Goal: Transaction & Acquisition: Obtain resource

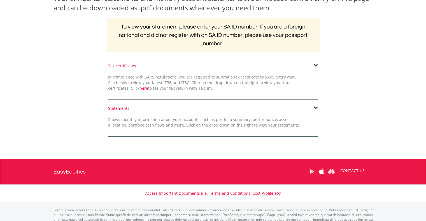
scroll to position [98, 0]
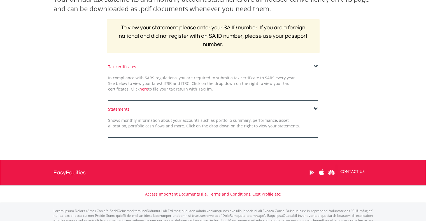
click at [316, 109] on span at bounding box center [315, 109] width 4 height 4
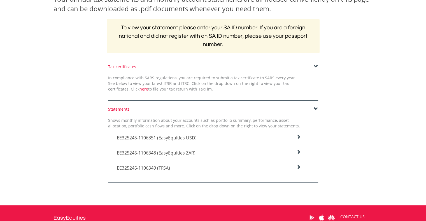
click at [296, 135] on h4 "EE325245-1106351 (EasyEquities USD)" at bounding box center [209, 138] width 184 height 7
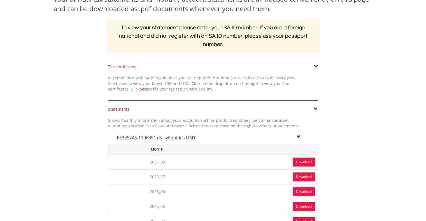
click at [304, 163] on link "Download" at bounding box center [303, 162] width 22 height 9
click at [298, 176] on link "Download" at bounding box center [303, 177] width 22 height 9
click at [299, 136] on icon at bounding box center [298, 137] width 4 height 4
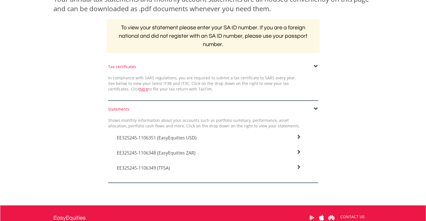
click at [300, 152] on icon at bounding box center [298, 152] width 4 height 4
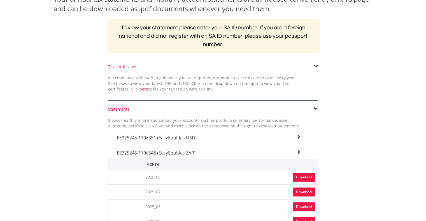
click at [301, 178] on link "Download" at bounding box center [303, 177] width 22 height 9
click at [297, 190] on link "Download" at bounding box center [303, 192] width 22 height 9
click at [299, 151] on icon at bounding box center [298, 152] width 4 height 4
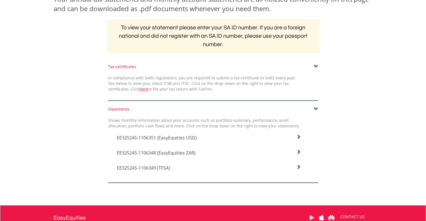
click at [297, 165] on icon at bounding box center [298, 167] width 4 height 4
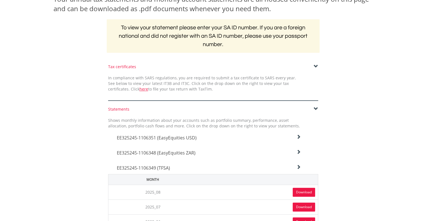
click at [296, 190] on link "Download" at bounding box center [303, 192] width 22 height 9
click at [303, 209] on link "Download" at bounding box center [303, 207] width 22 height 9
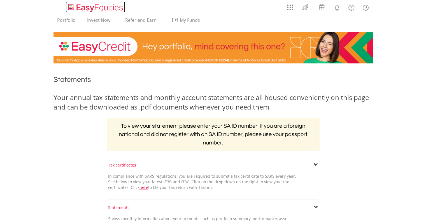
click at [81, 7] on img "Home page" at bounding box center [96, 7] width 58 height 9
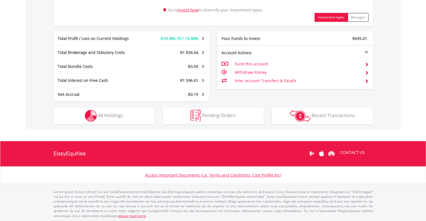
scroll to position [273, 0]
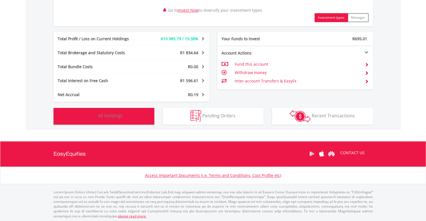
click at [148, 120] on button "Holdings All Holdings" at bounding box center [103, 116] width 101 height 17
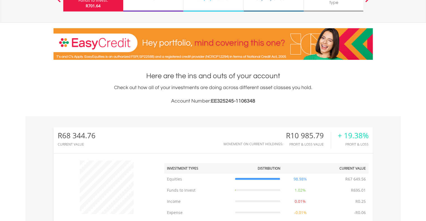
scroll to position [0, 0]
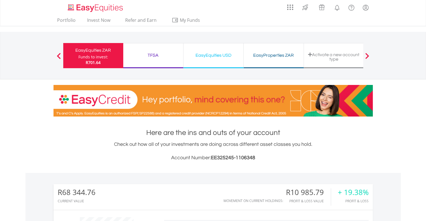
click at [150, 64] on div "TFSA Funds to invest: R701.64" at bounding box center [153, 55] width 60 height 25
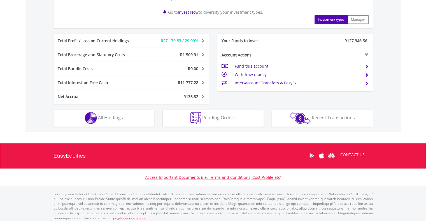
scroll to position [272, 0]
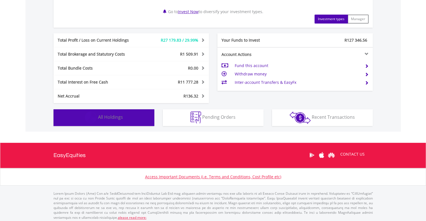
click at [140, 121] on button "Holdings All Holdings" at bounding box center [103, 117] width 101 height 17
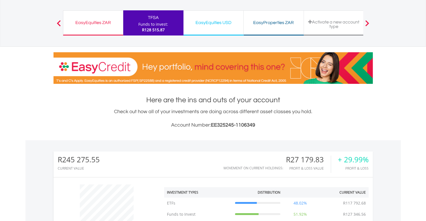
scroll to position [0, 0]
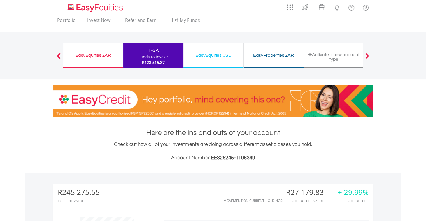
click at [209, 50] on div "EasyEquities USD Funds to invest: R128 515.87" at bounding box center [213, 55] width 60 height 25
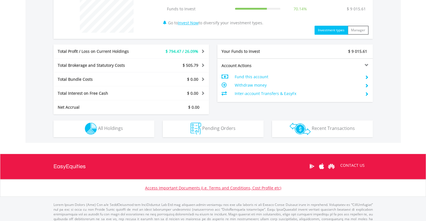
scroll to position [239, 0]
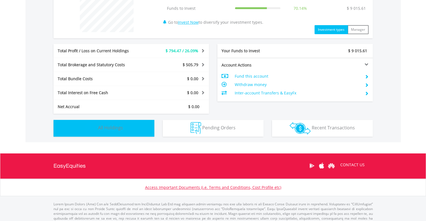
click at [126, 131] on button "Holdings All Holdings" at bounding box center [103, 128] width 101 height 17
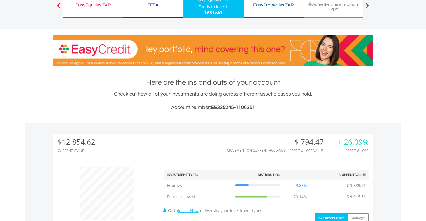
scroll to position [0, 0]
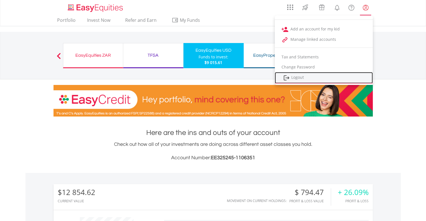
click at [304, 75] on link "Logout" at bounding box center [323, 77] width 98 height 11
